Goal: Transaction & Acquisition: Purchase product/service

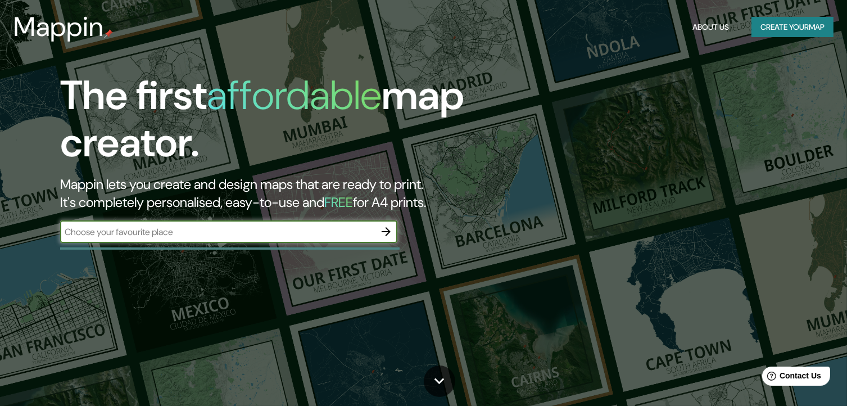
click at [237, 227] on input "text" at bounding box center [217, 231] width 315 height 13
paste input "[GEOGRAPHIC_DATA]"
type input "[GEOGRAPHIC_DATA]"
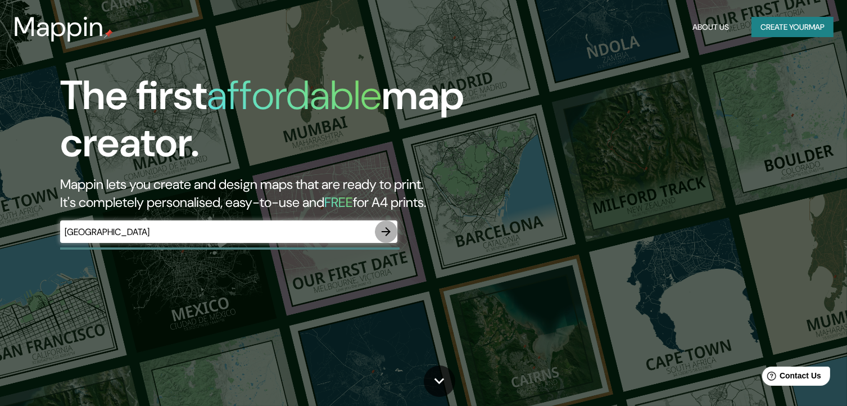
click at [389, 233] on icon "button" at bounding box center [385, 231] width 13 height 13
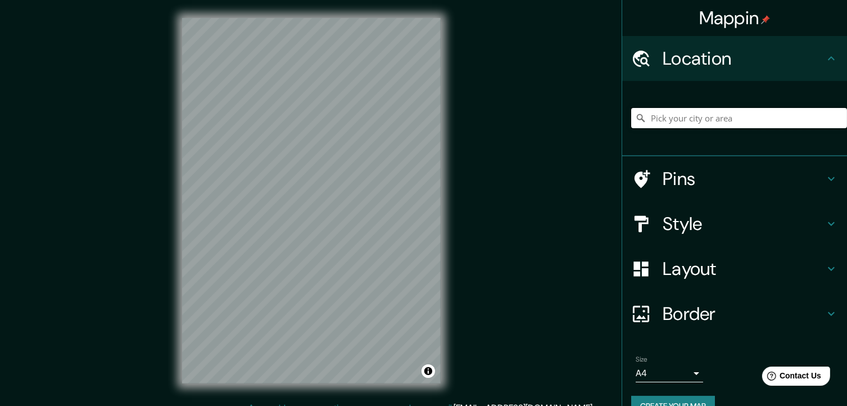
click at [705, 121] on input "Pick your city or area" at bounding box center [739, 118] width 216 height 20
paste input "[GEOGRAPHIC_DATA]"
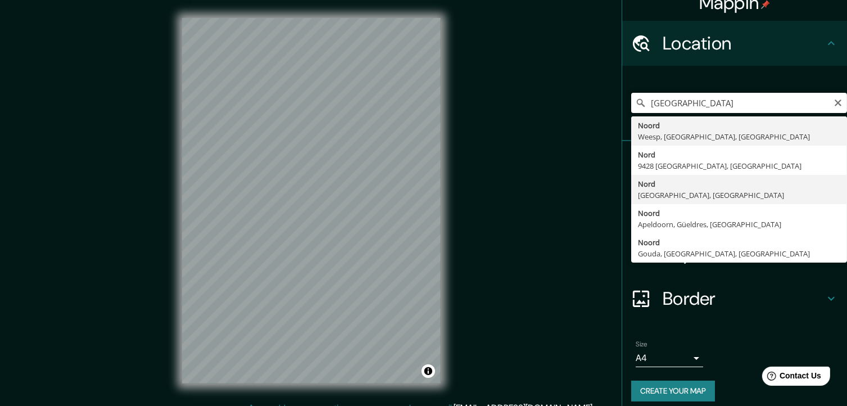
scroll to position [23, 0]
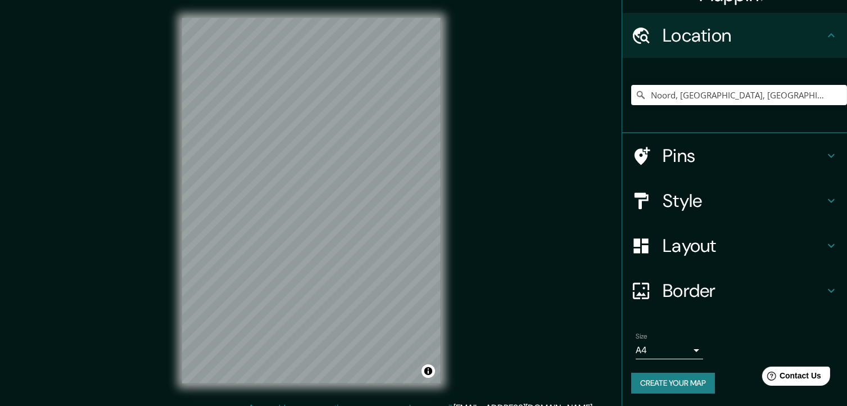
click at [458, 126] on div "Mappin Location [GEOGRAPHIC_DATA], [GEOGRAPHIC_DATA], [GEOGRAPHIC_DATA], [GEOGR…" at bounding box center [423, 209] width 847 height 419
click at [497, 183] on div "Mappin Location [GEOGRAPHIC_DATA], [GEOGRAPHIC_DATA], [GEOGRAPHIC_DATA], [GEOGR…" at bounding box center [423, 209] width 847 height 419
click at [664, 110] on div "[GEOGRAPHIC_DATA], [GEOGRAPHIC_DATA], [GEOGRAPHIC_DATA], [GEOGRAPHIC_DATA], [GE…" at bounding box center [739, 95] width 216 height 56
click at [674, 101] on input "Noord, [GEOGRAPHIC_DATA], [GEOGRAPHIC_DATA], [GEOGRAPHIC_DATA]" at bounding box center [739, 95] width 216 height 20
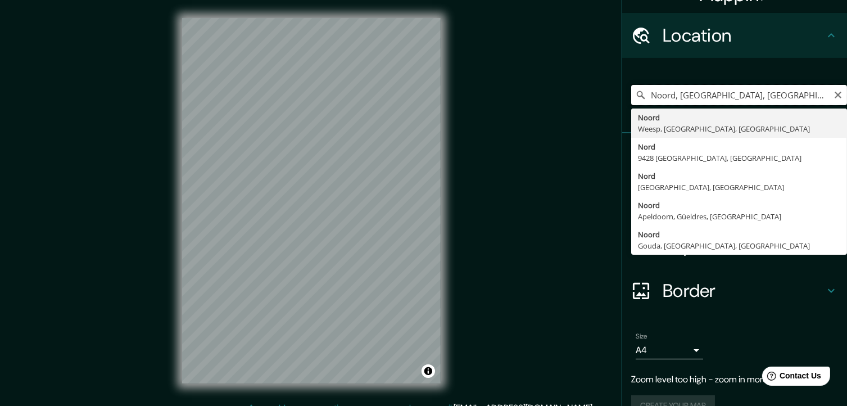
click at [674, 100] on input "Noord, [GEOGRAPHIC_DATA], [GEOGRAPHIC_DATA], [GEOGRAPHIC_DATA]" at bounding box center [739, 95] width 216 height 20
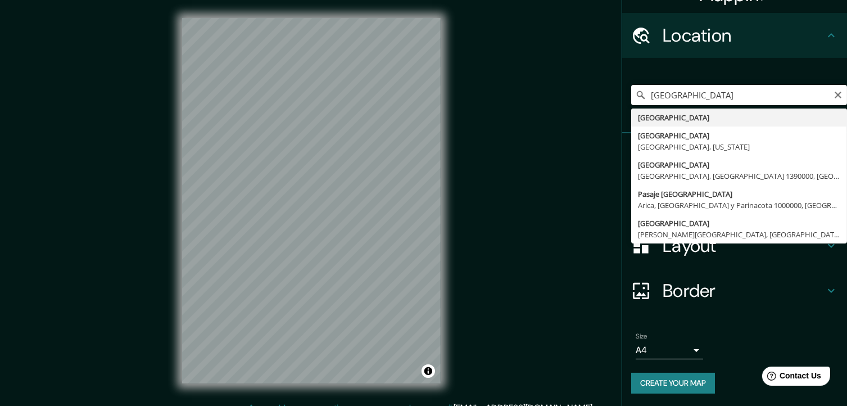
click at [786, 83] on div "[GEOGRAPHIC_DATA] [GEOGRAPHIC_DATA] [GEOGRAPHIC_DATA] [GEOGRAPHIC_DATA], [US_ST…" at bounding box center [739, 95] width 216 height 56
click at [734, 94] on input "[GEOGRAPHIC_DATA]" at bounding box center [739, 95] width 216 height 20
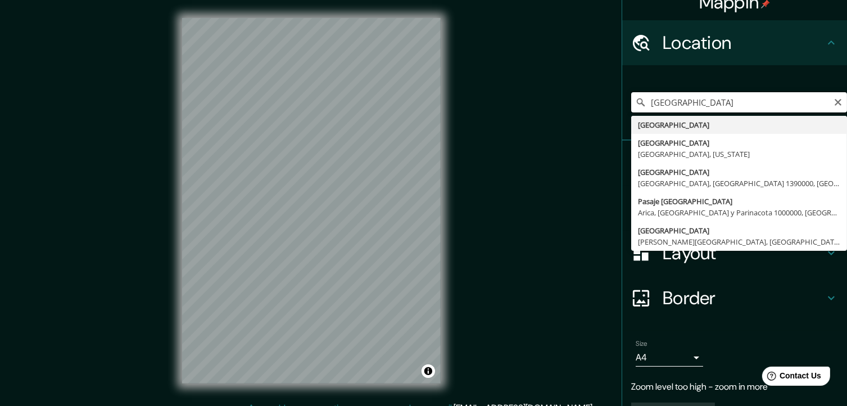
scroll to position [0, 0]
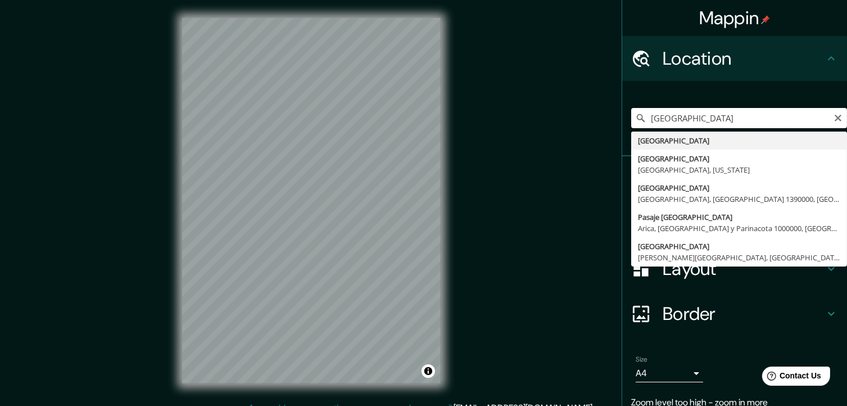
drag, startPoint x: 698, startPoint y: 117, endPoint x: 616, endPoint y: 127, distance: 83.1
click at [622, 128] on div "[GEOGRAPHIC_DATA] [GEOGRAPHIC_DATA] [GEOGRAPHIC_DATA] [GEOGRAPHIC_DATA], [US_ST…" at bounding box center [734, 118] width 225 height 75
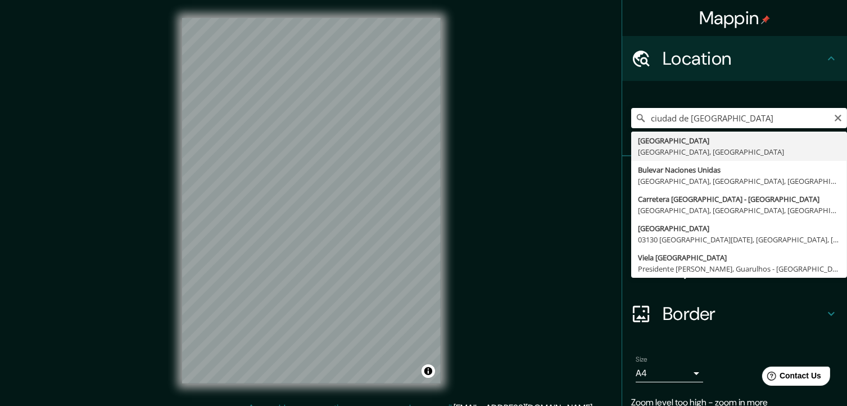
type input "[GEOGRAPHIC_DATA], [GEOGRAPHIC_DATA], [GEOGRAPHIC_DATA]"
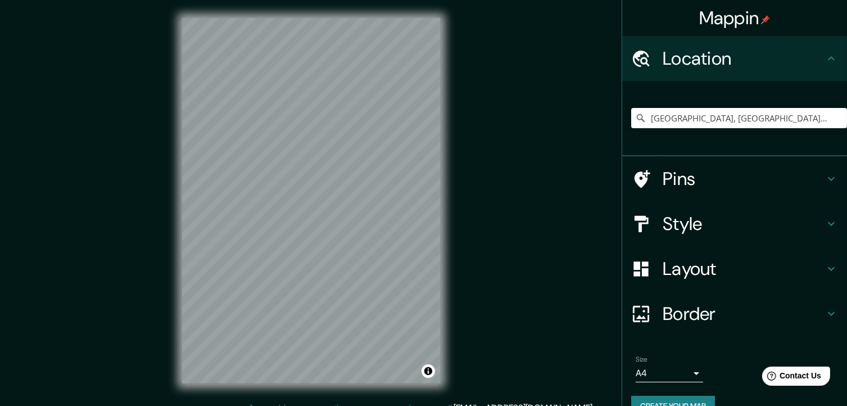
click at [445, 162] on div "© Mapbox © OpenStreetMap Improve this map" at bounding box center [311, 200] width 294 height 401
click at [834, 116] on icon "Clear" at bounding box center [837, 118] width 7 height 7
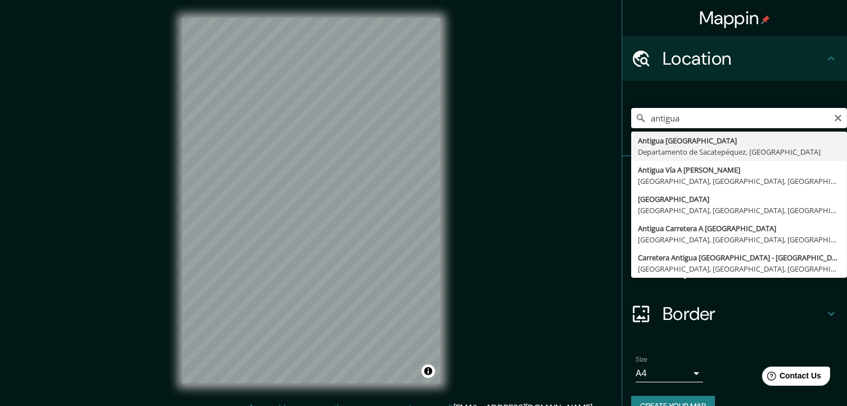
type input "[GEOGRAPHIC_DATA], [GEOGRAPHIC_DATA], [GEOGRAPHIC_DATA]"
